Goal: Go to known website: Access a specific website the user already knows

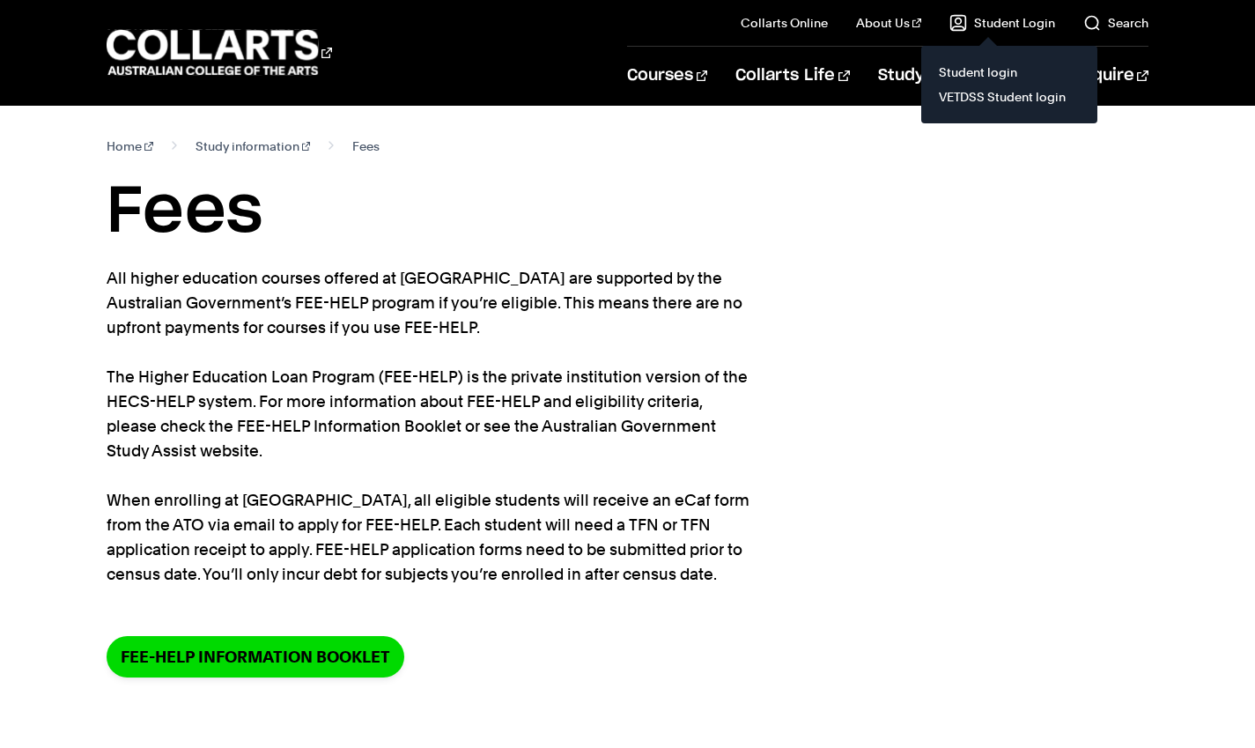
drag, startPoint x: 0, startPoint y: 0, endPoint x: 1018, endPoint y: 16, distance: 1017.9
click at [1018, 16] on link "Student Login" at bounding box center [1002, 23] width 106 height 18
click at [1008, 69] on link "Student login" at bounding box center [1009, 72] width 148 height 25
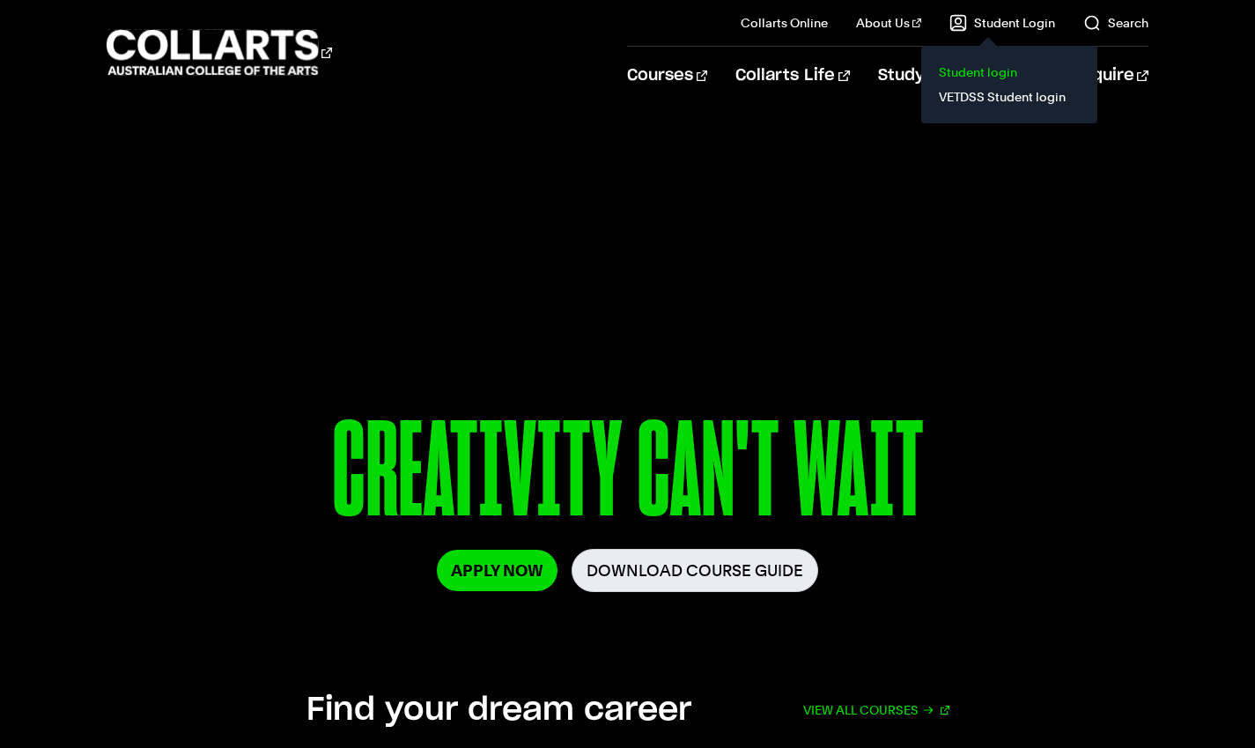
click at [979, 73] on link "Student login" at bounding box center [1009, 72] width 148 height 25
click at [995, 73] on link "Student login" at bounding box center [1009, 72] width 148 height 25
click at [1005, 91] on link "VETDSS Student login" at bounding box center [1009, 97] width 148 height 25
